Goal: Register for event/course

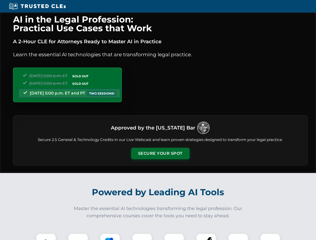
click at [160, 154] on button "Secure Your Spot" at bounding box center [160, 154] width 59 height 12
click at [46, 237] on img at bounding box center [46, 244] width 15 height 15
click at [78, 237] on div at bounding box center [78, 244] width 20 height 20
